Goal: Transaction & Acquisition: Download file/media

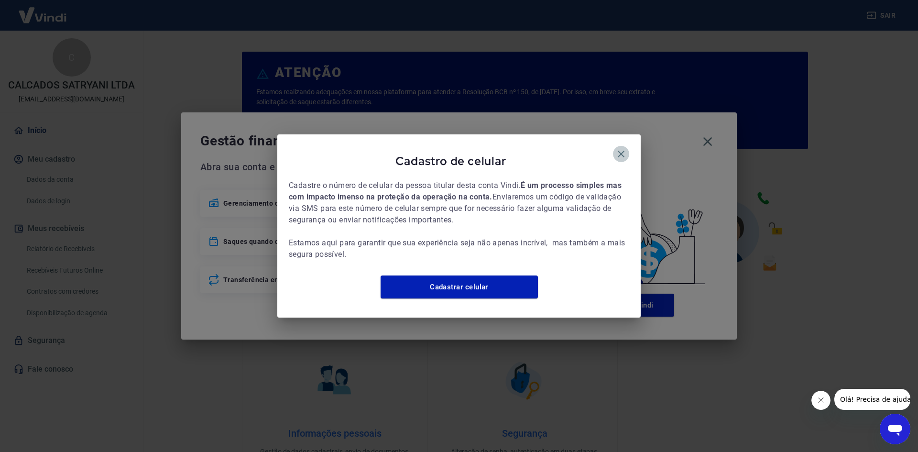
click at [618, 148] on icon "button" at bounding box center [620, 153] width 11 height 11
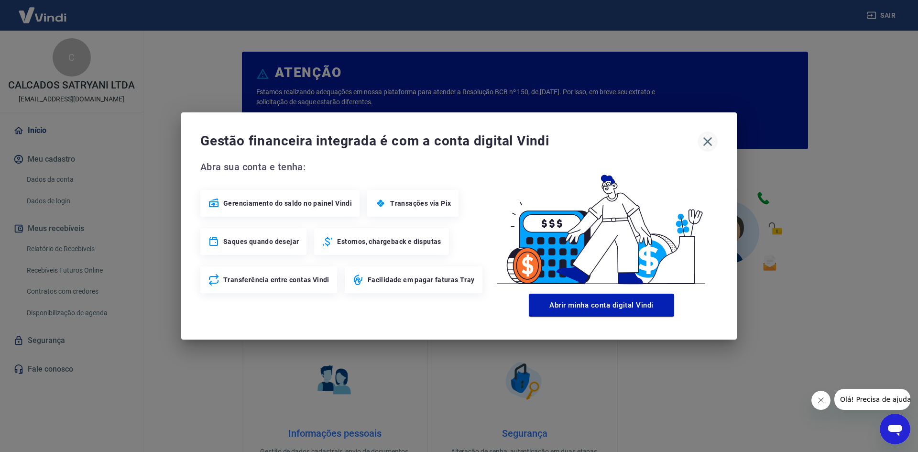
click at [709, 141] on icon "button" at bounding box center [707, 141] width 9 height 9
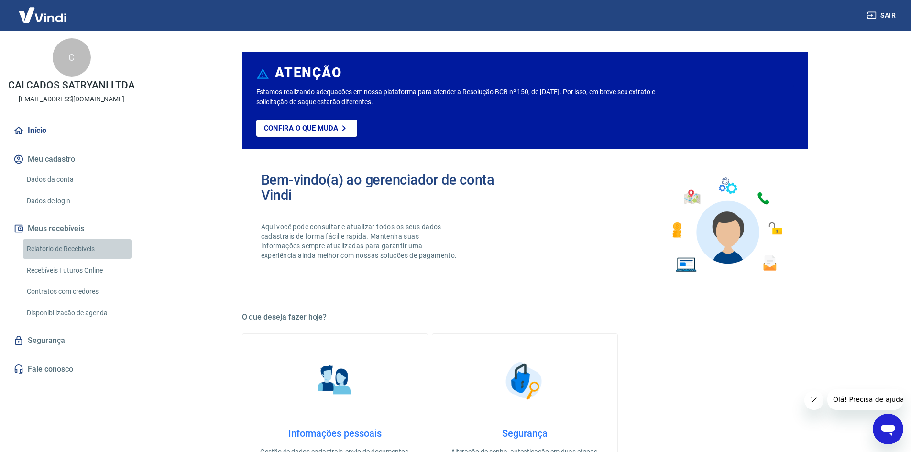
click at [70, 251] on link "Relatório de Recebíveis" at bounding box center [77, 249] width 109 height 20
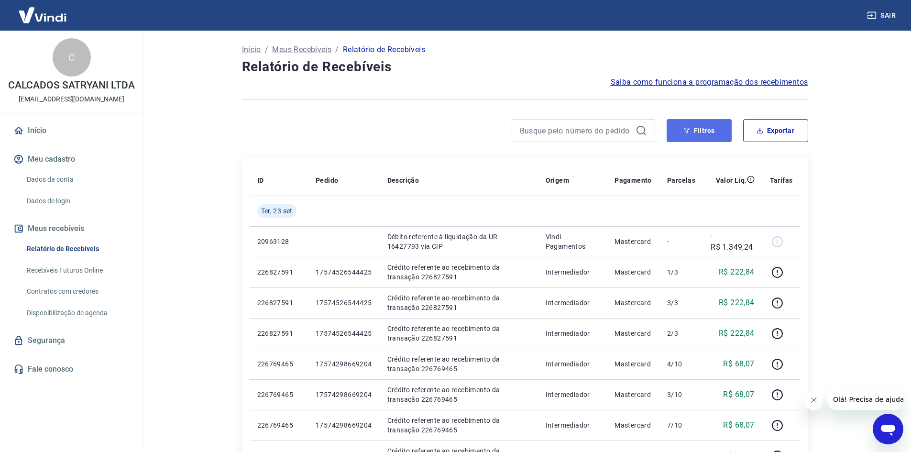
click at [686, 131] on icon "button" at bounding box center [686, 130] width 7 height 7
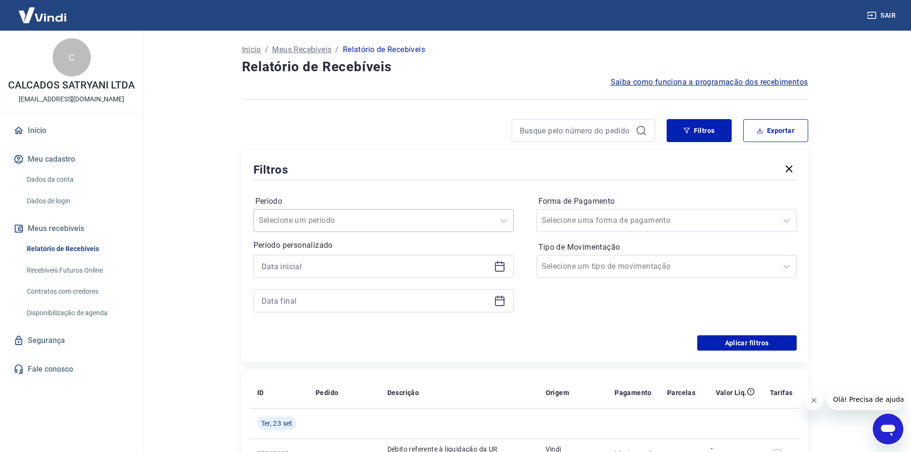
click at [355, 223] on div at bounding box center [374, 220] width 230 height 13
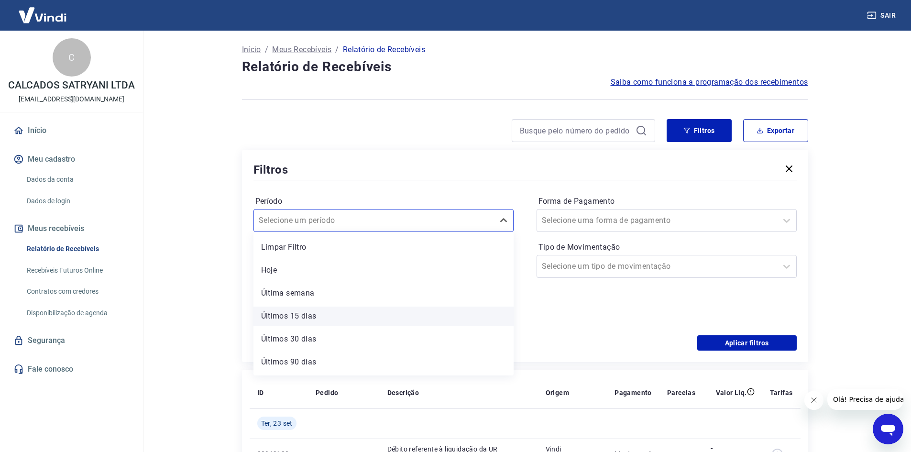
scroll to position [21, 0]
click at [328, 318] on div "Últimos 30 dias" at bounding box center [383, 317] width 260 height 19
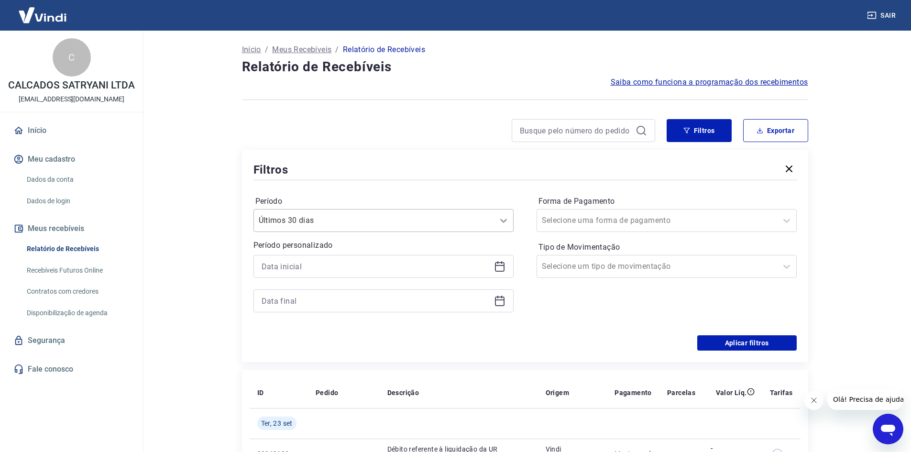
click at [505, 217] on icon at bounding box center [503, 220] width 11 height 11
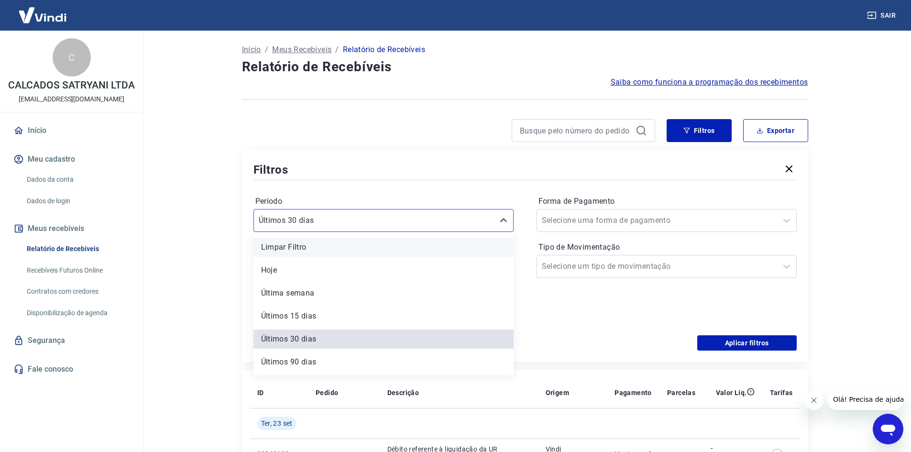
click at [348, 252] on div "Limpar Filtro" at bounding box center [383, 247] width 260 height 19
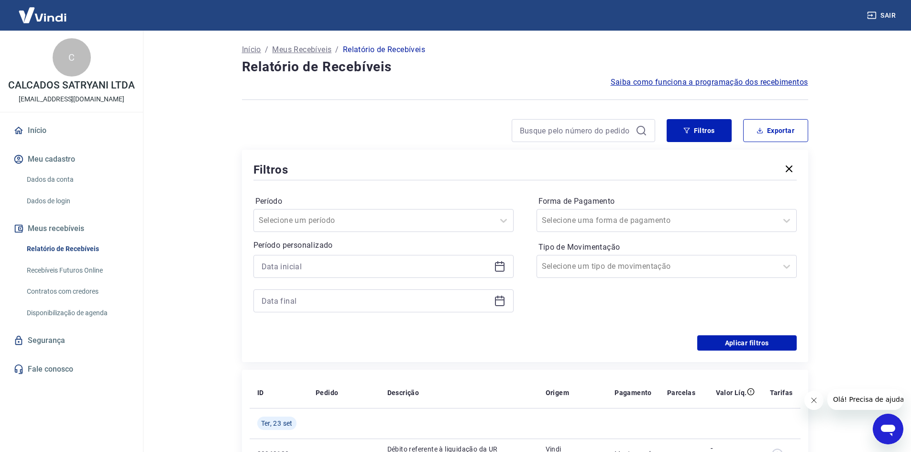
click at [304, 274] on div at bounding box center [383, 266] width 260 height 23
click at [497, 271] on icon at bounding box center [500, 267] width 10 height 10
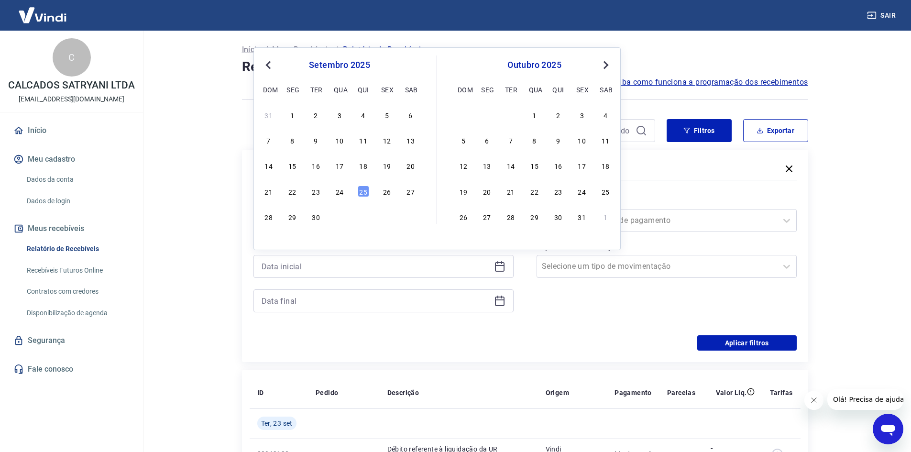
click at [269, 64] on span "Previous Month" at bounding box center [269, 64] width 0 height 11
click at [385, 110] on div "1" at bounding box center [386, 114] width 11 height 11
type input "[DATE]"
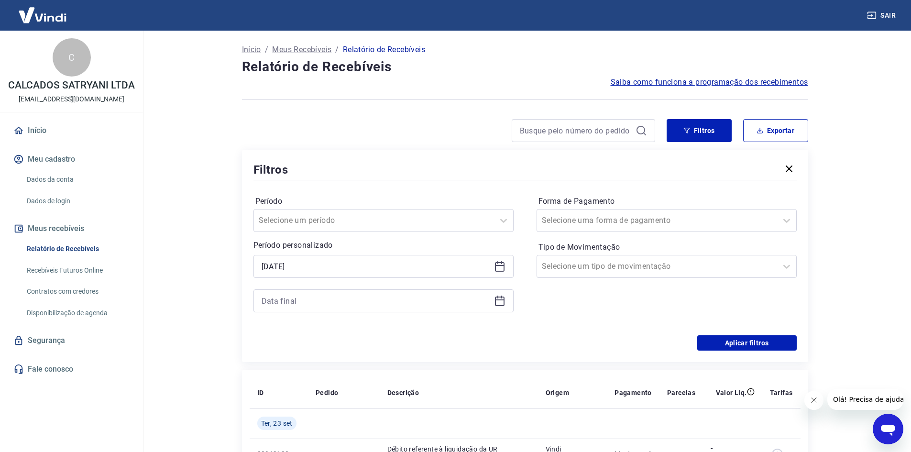
click at [502, 301] on icon at bounding box center [499, 300] width 11 height 11
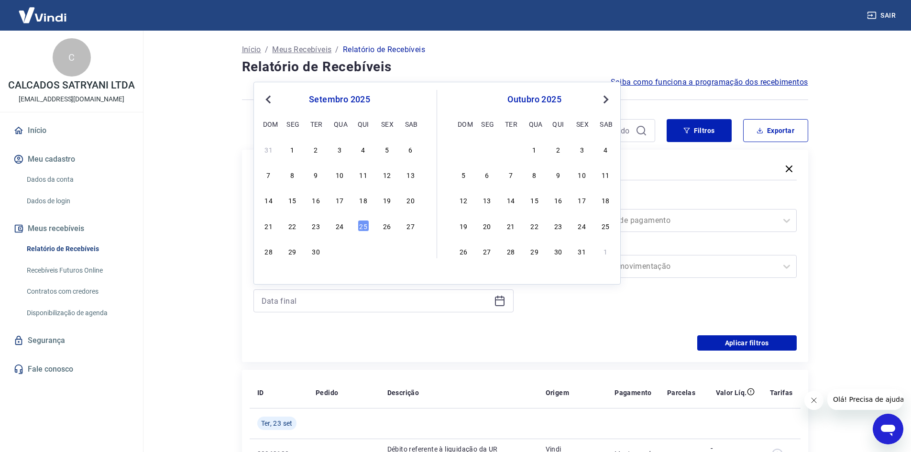
click at [269, 98] on span "Previous Month" at bounding box center [269, 99] width 0 height 11
click at [268, 278] on div "31" at bounding box center [268, 276] width 11 height 11
type input "[DATE]"
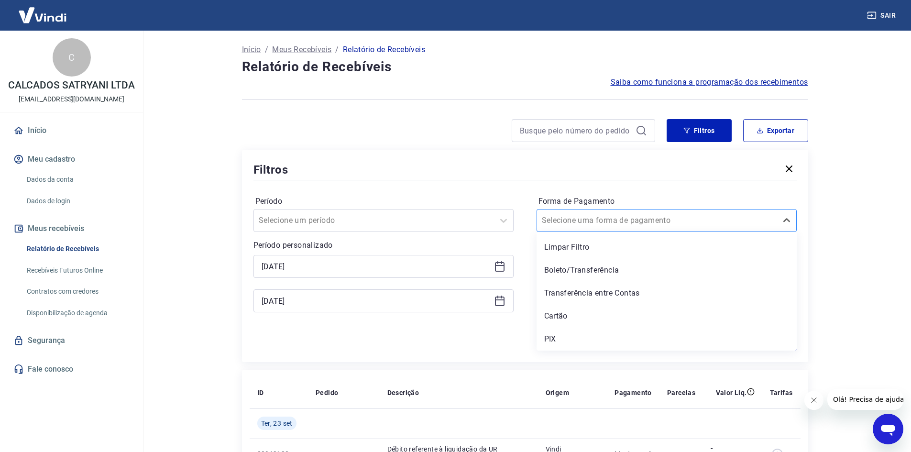
click at [695, 222] on div at bounding box center [657, 220] width 230 height 13
click at [691, 178] on div at bounding box center [524, 180] width 543 height 4
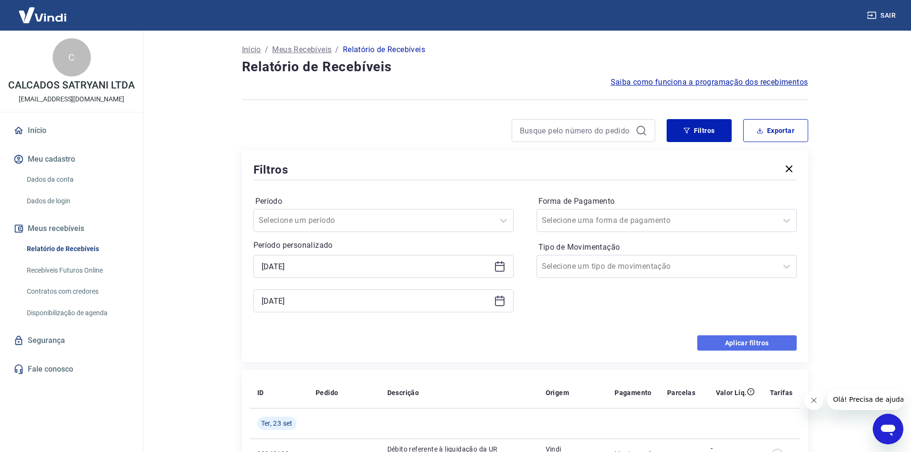
click at [740, 340] on button "Aplicar filtros" at bounding box center [746, 342] width 99 height 15
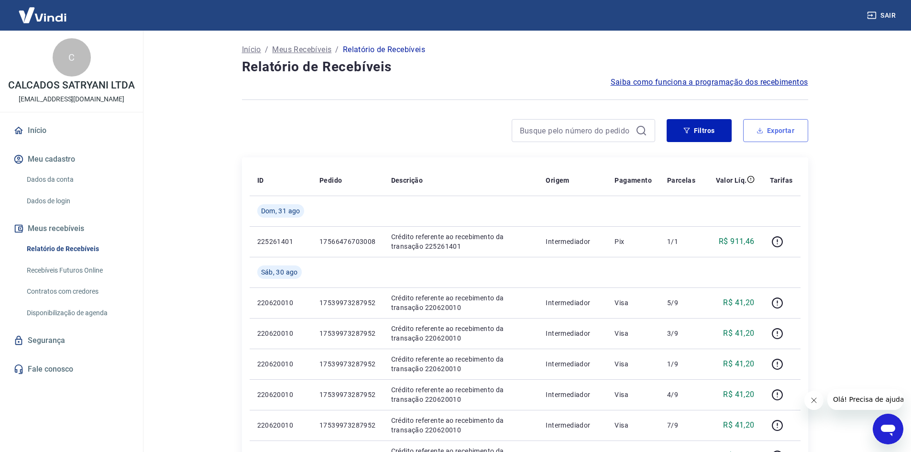
click at [784, 133] on button "Exportar" at bounding box center [775, 130] width 65 height 23
type input "[DATE]"
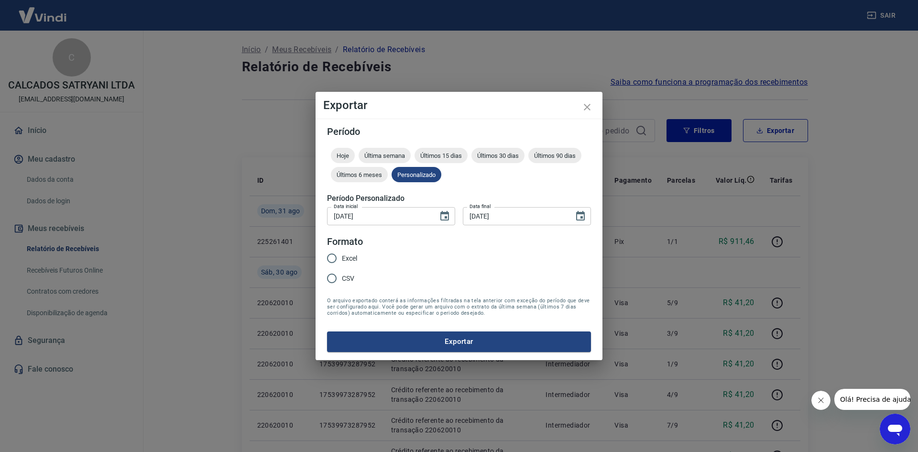
click at [339, 259] on input "Excel" at bounding box center [332, 258] width 20 height 20
radio input "true"
click at [424, 340] on button "Exportar" at bounding box center [459, 341] width 264 height 20
